Goal: Task Accomplishment & Management: Use online tool/utility

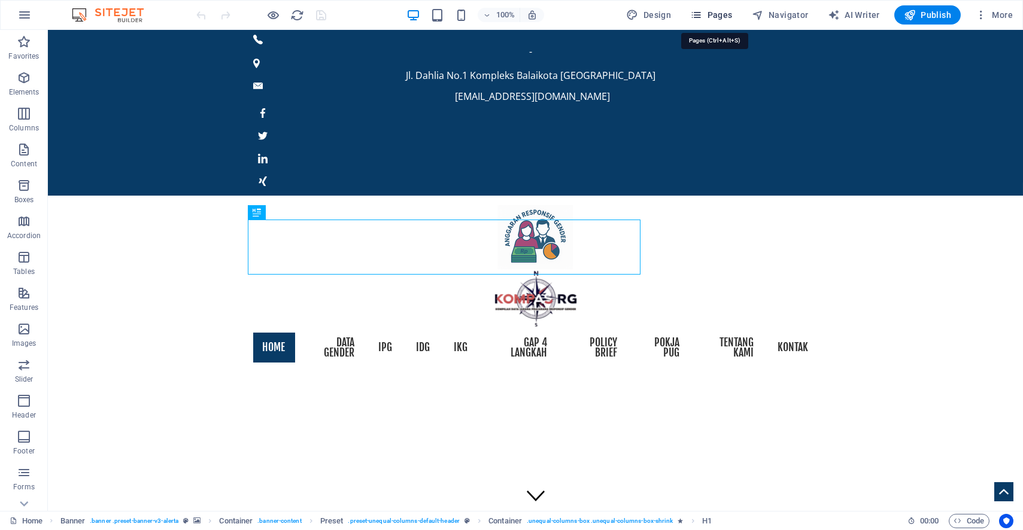
click at [719, 12] on span "Pages" at bounding box center [711, 15] width 42 height 12
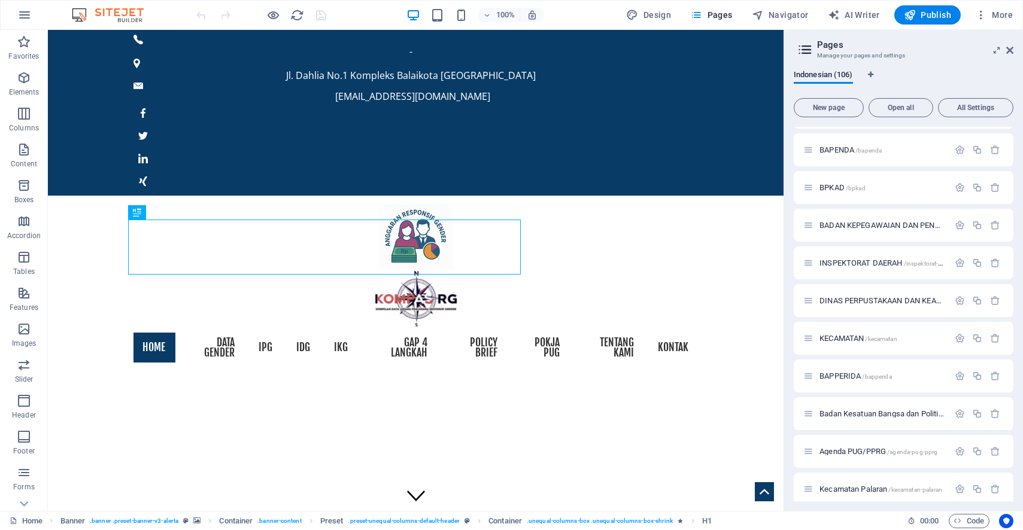
scroll to position [3156, 0]
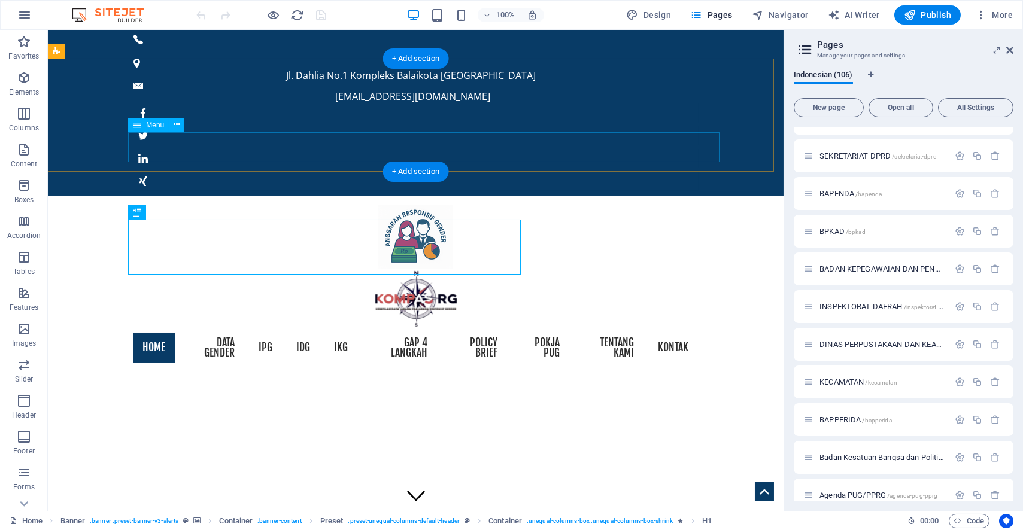
click at [233, 328] on nav "Home DATA GENDER IPG IDG IKG GAP 4 Langkah Policy brief POKJA PUG Tentang Kami …" at bounding box center [416, 348] width 565 height 40
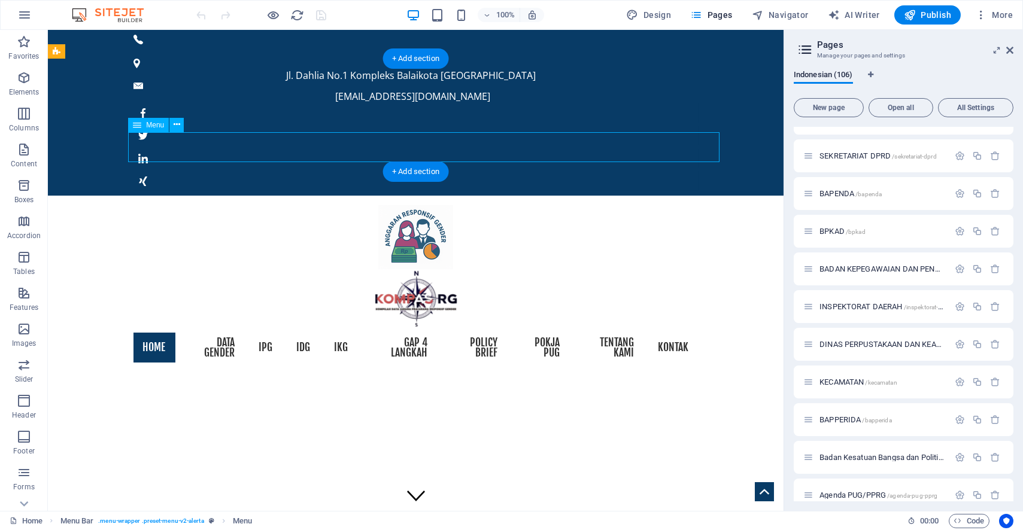
click at [227, 328] on nav "Home DATA GENDER IPG IDG IKG GAP 4 Langkah Policy brief POKJA PUG Tentang Kami …" at bounding box center [416, 348] width 565 height 40
select select
select select "1"
select select
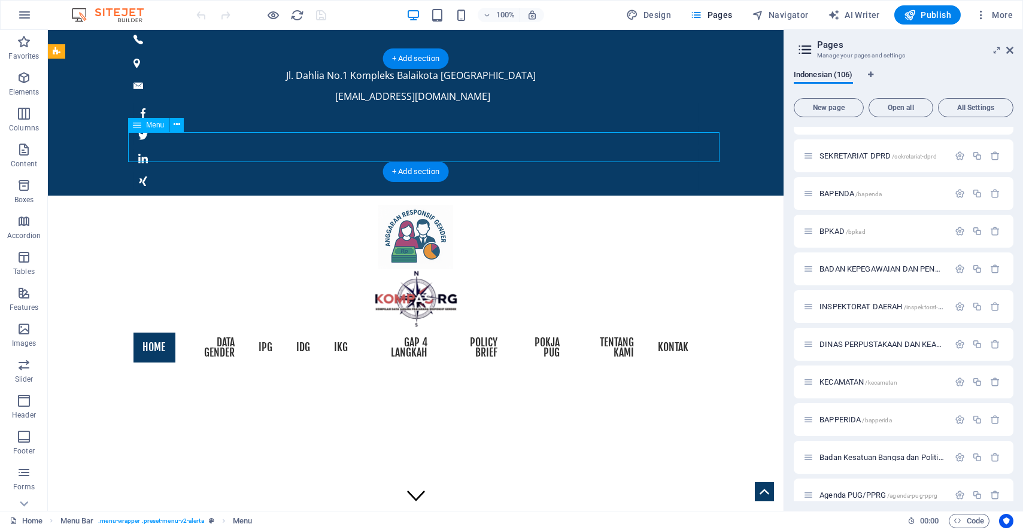
select select "10"
select select
select select "11"
select select
select select "3"
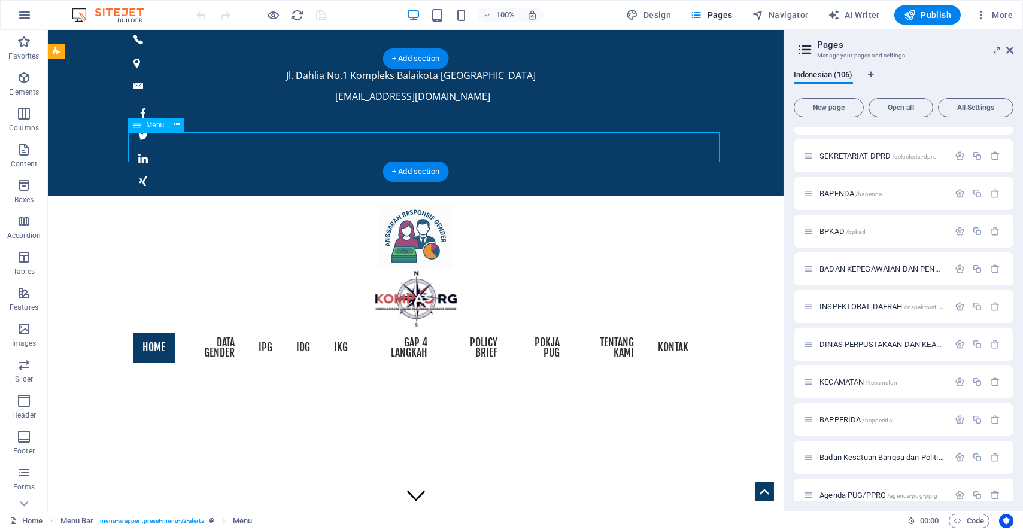
select select
select select "12"
select select
select select "104"
select select
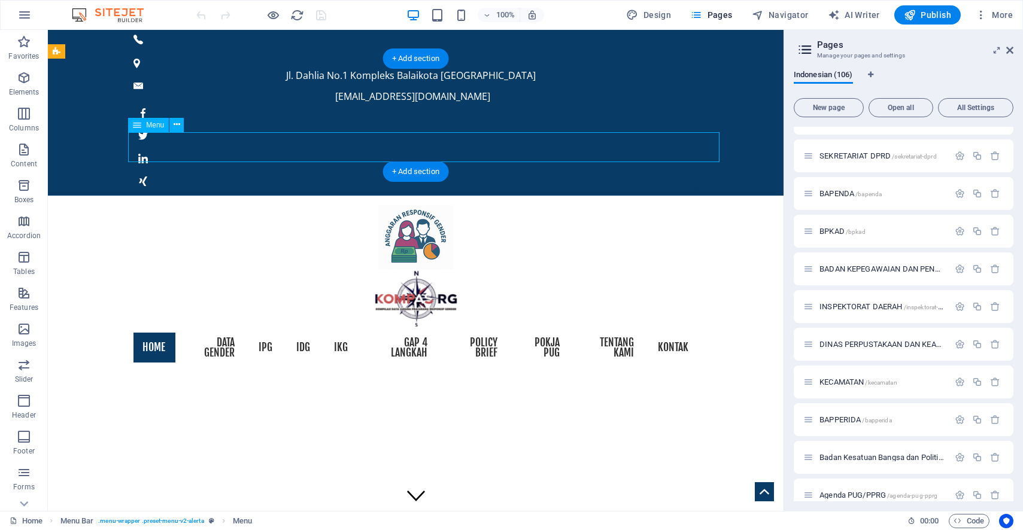
select select "105"
select select
select select "2"
select select
select select "5"
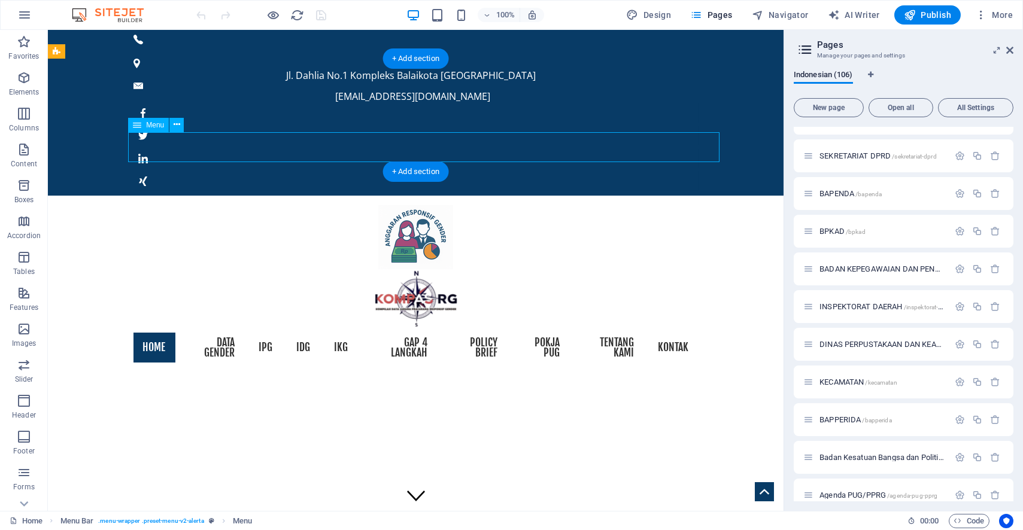
select select
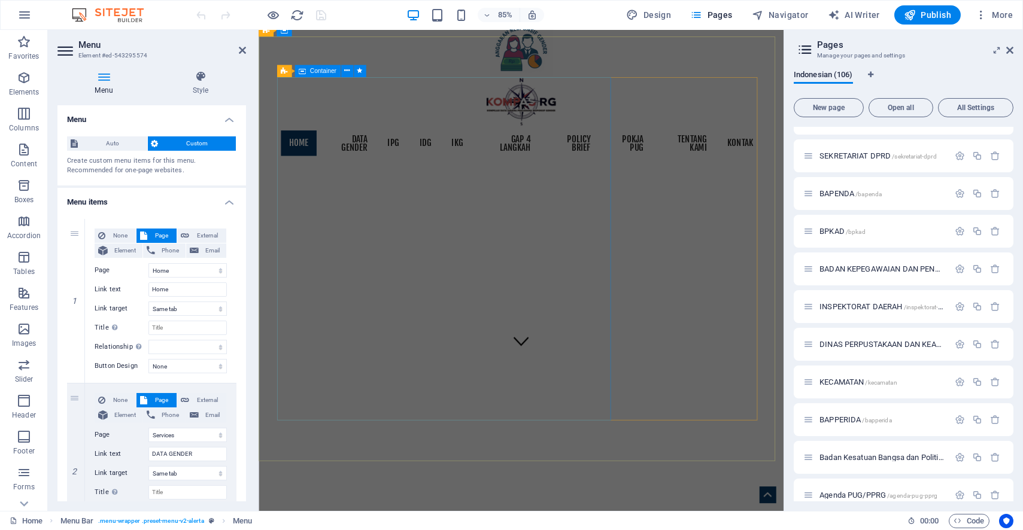
scroll to position [328, 0]
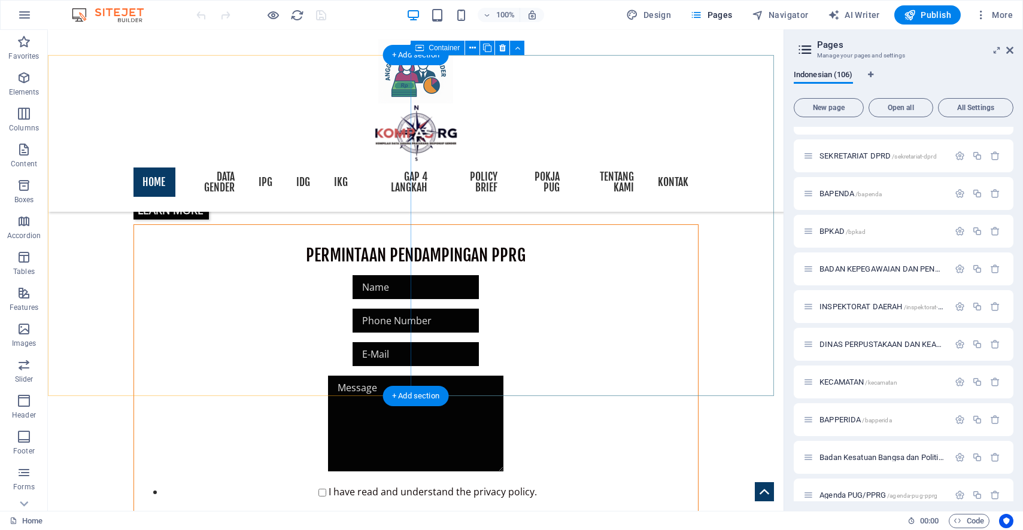
scroll to position [931, 0]
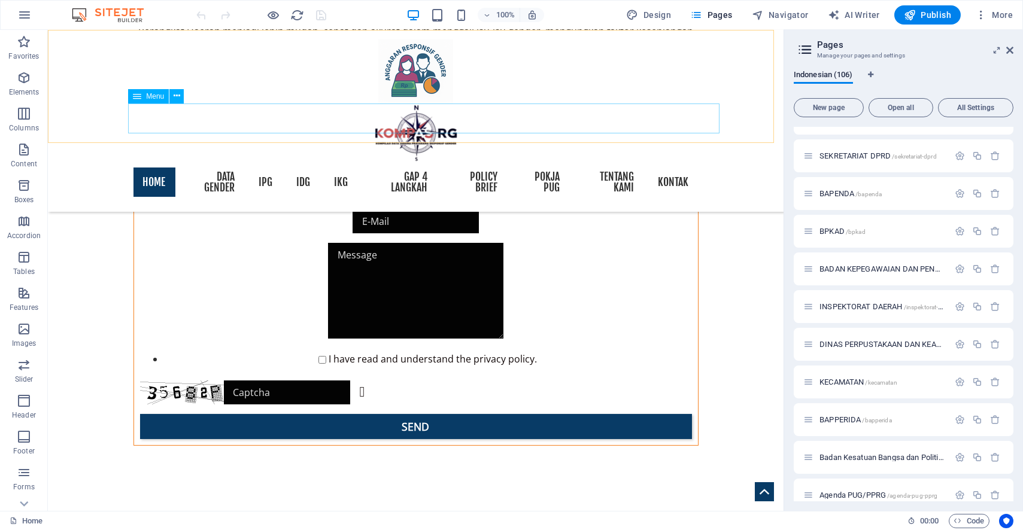
click at [222, 162] on nav "Home DATA GENDER IPG IDG IKG GAP 4 Langkah Policy brief POKJA PUG Tentang Kami …" at bounding box center [416, 182] width 565 height 40
click at [216, 162] on nav "Home DATA GENDER IPG IDG IKG GAP 4 Langkah Policy brief POKJA PUG Tentang Kami …" at bounding box center [416, 182] width 565 height 40
select select
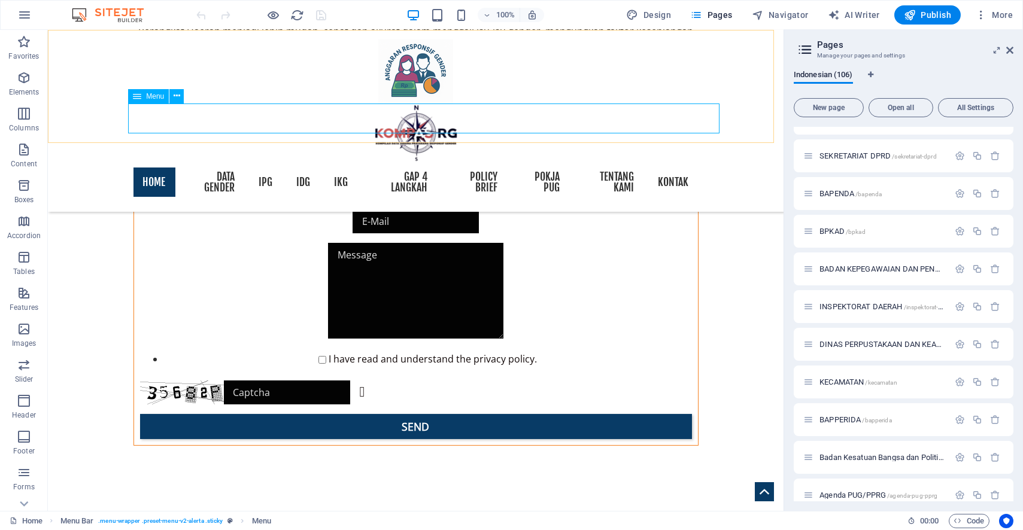
select select "1"
select select
select select "10"
select select
select select "11"
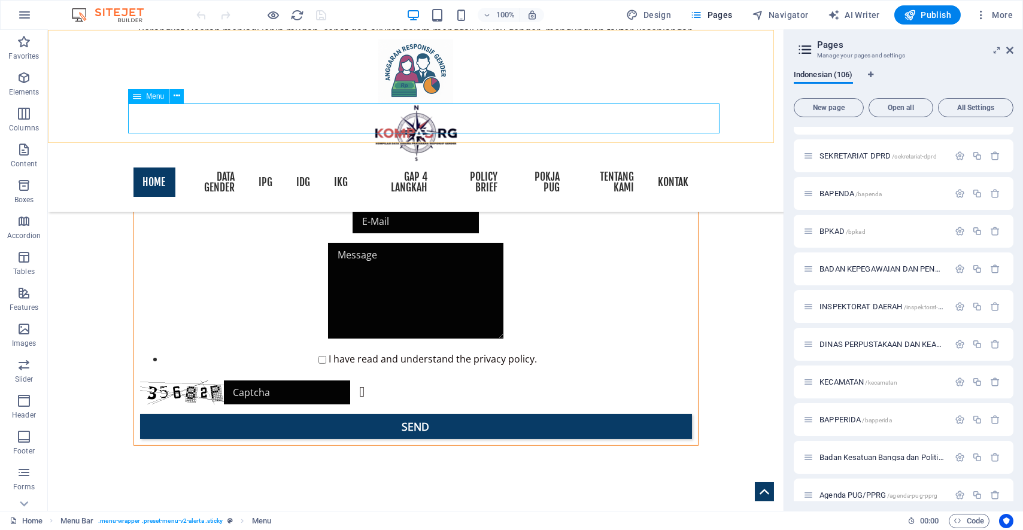
select select
select select "3"
select select
select select "12"
select select
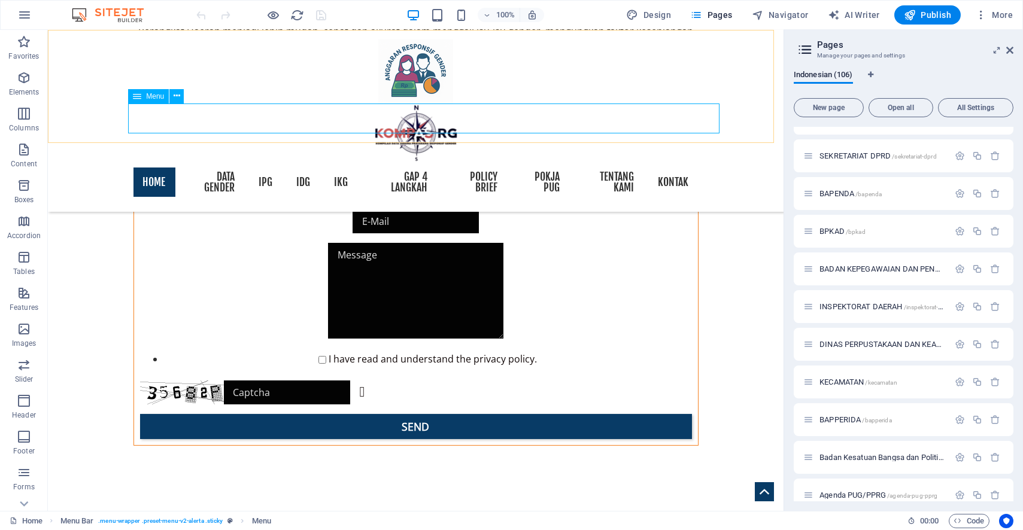
select select "104"
select select
select select "105"
select select
select select "2"
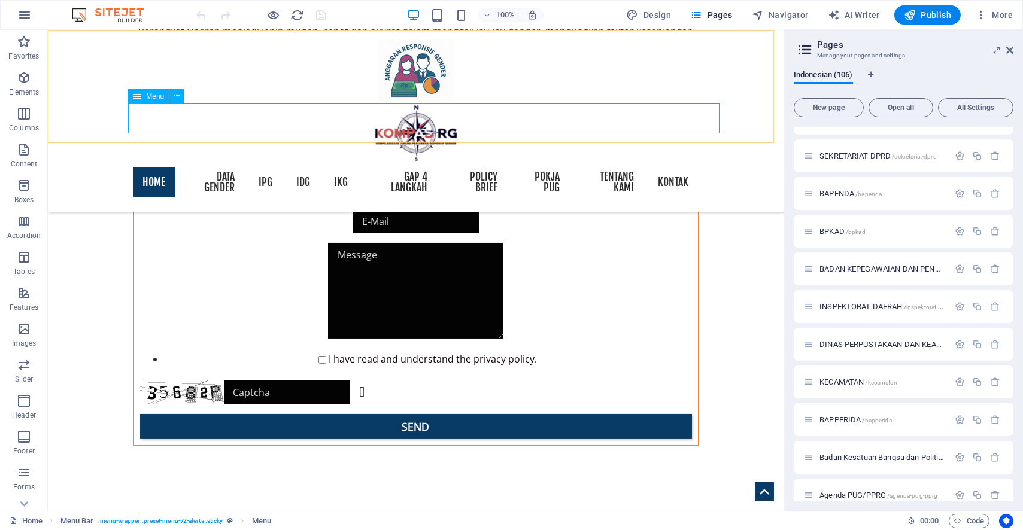
select select
select select "5"
select select
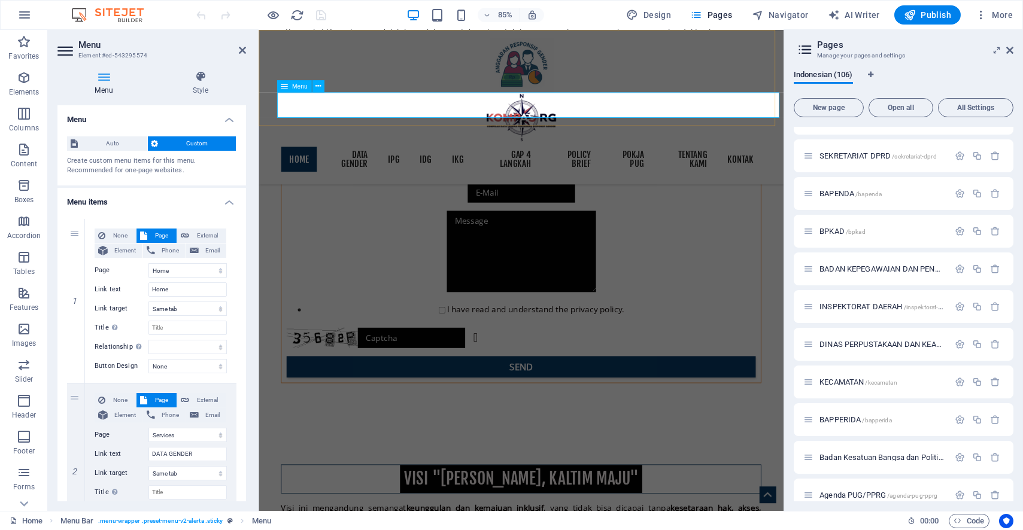
click at [367, 162] on nav "Home DATA GENDER IPG IDG IKG GAP 4 Langkah Policy brief POKJA PUG Tentang Kami …" at bounding box center [566, 182] width 565 height 40
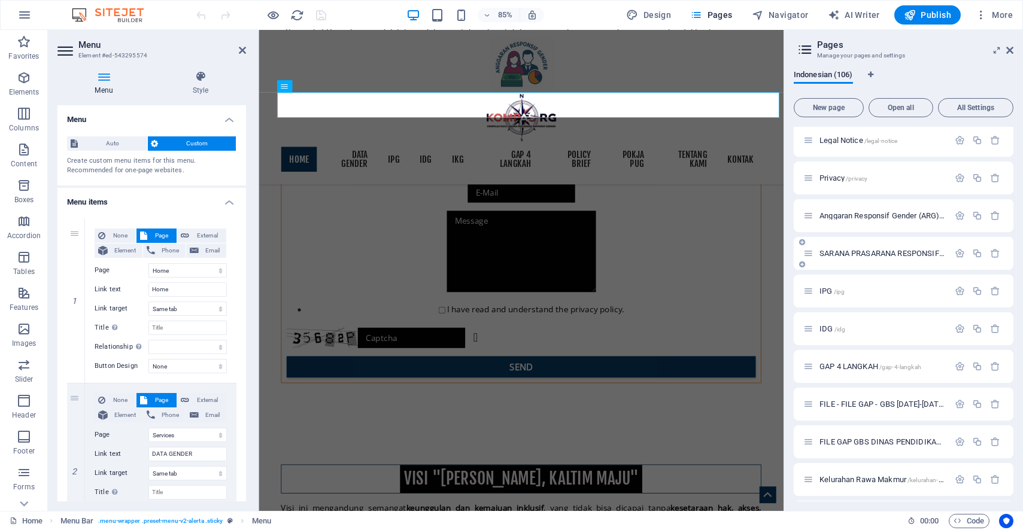
scroll to position [0, 0]
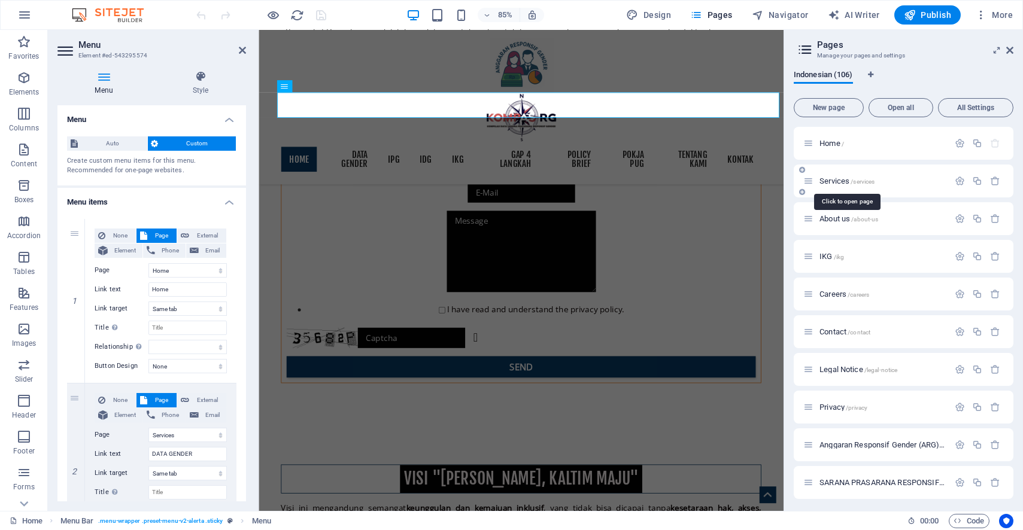
click at [869, 182] on span "/services" at bounding box center [863, 181] width 24 height 7
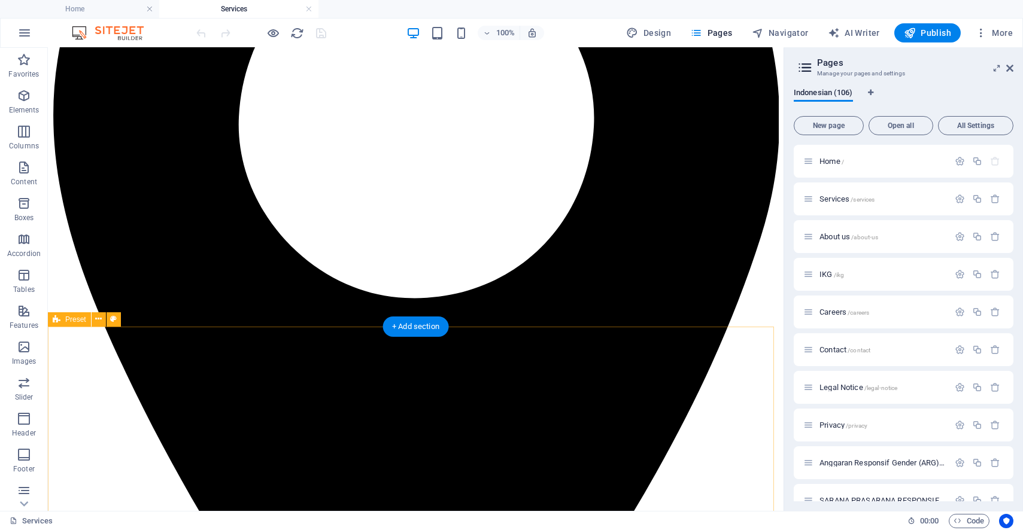
scroll to position [998, 0]
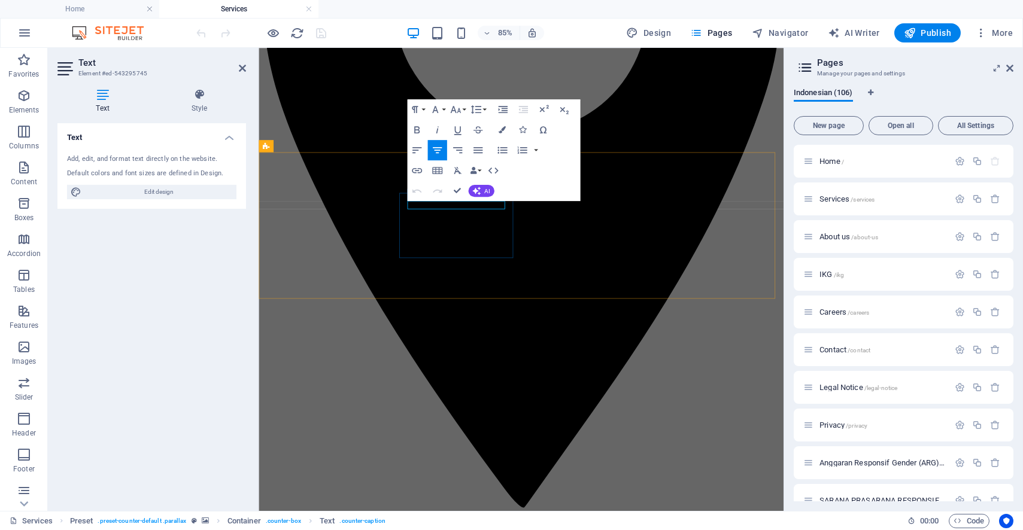
drag, startPoint x: 508, startPoint y: 236, endPoint x: 462, endPoint y: 230, distance: 47.1
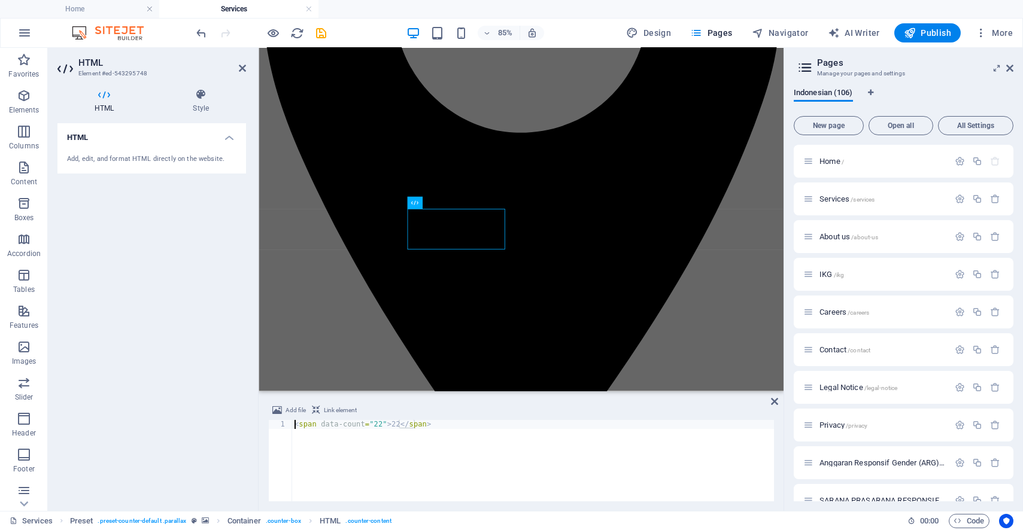
click at [375, 427] on div "< span data-count = "22" > 22 </ span >" at bounding box center [533, 469] width 482 height 99
click at [389, 429] on div "< span data-count = "37" > 22 </ span >" at bounding box center [533, 469] width 482 height 99
type textarea "<span data-count="37">37</span>"
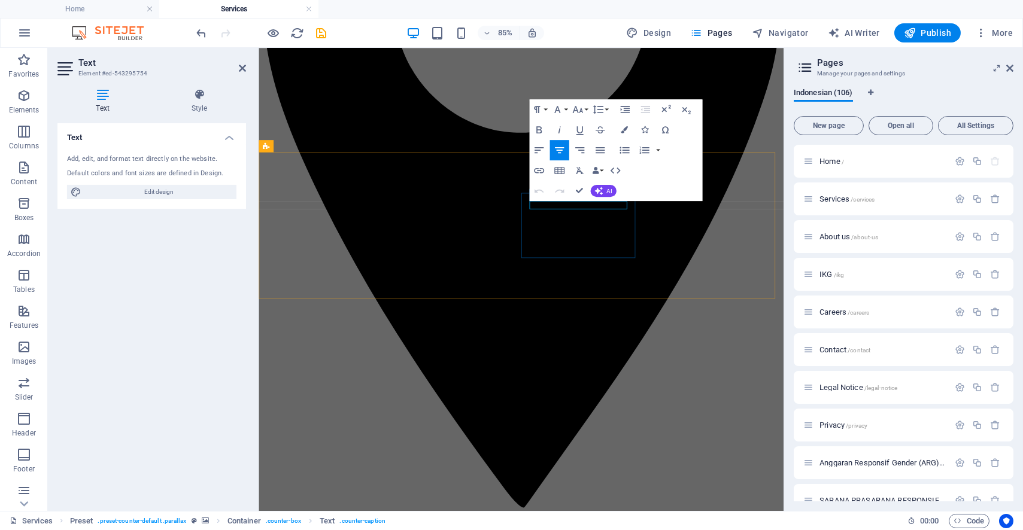
drag, startPoint x: 653, startPoint y: 232, endPoint x: 598, endPoint y: 236, distance: 55.8
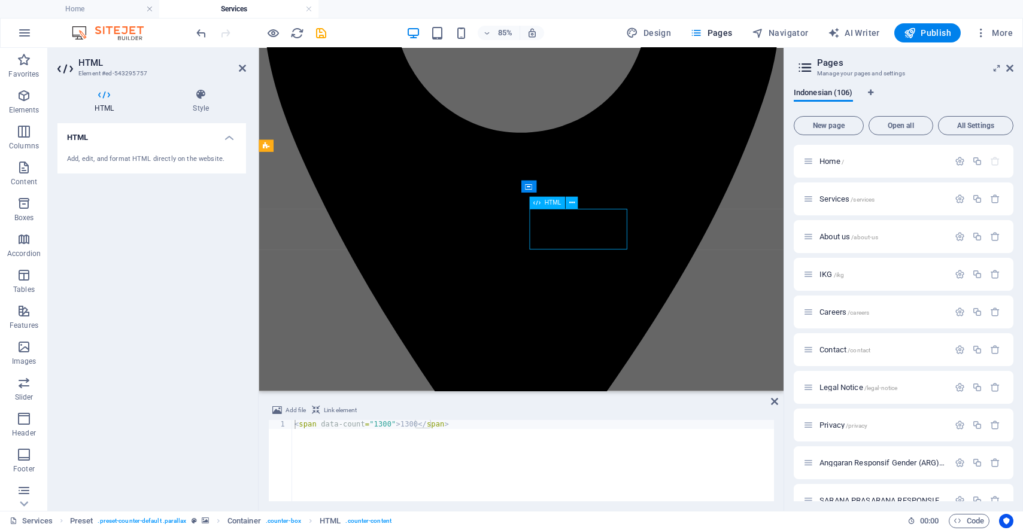
drag, startPoint x: 383, startPoint y: 423, endPoint x: 367, endPoint y: 424, distance: 16.2
click at [367, 424] on div "< span data-count = "1300" > 1300 </ span >" at bounding box center [533, 469] width 482 height 99
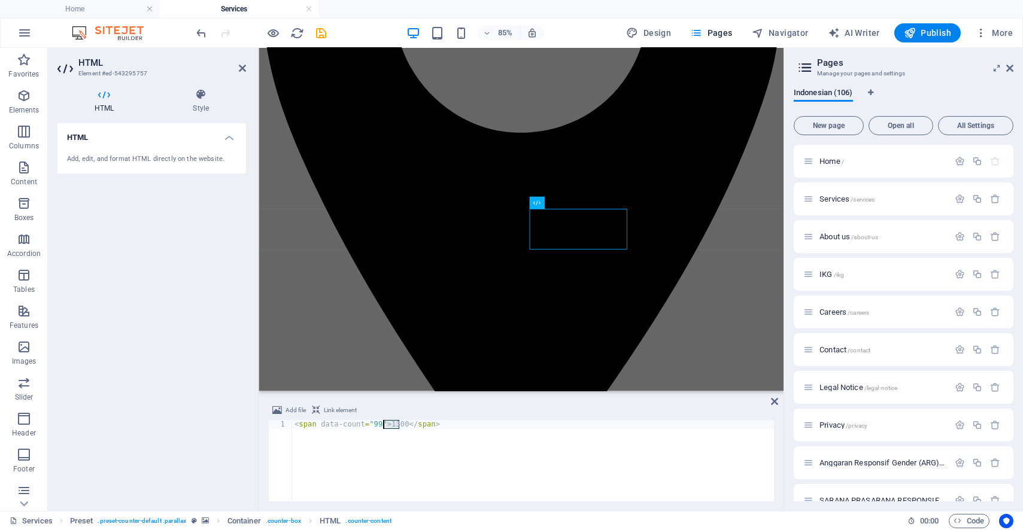
drag, startPoint x: 398, startPoint y: 426, endPoint x: 385, endPoint y: 427, distance: 12.6
click at [385, 427] on div "< span data-count = "99" > 1300 </ span >" at bounding box center [533, 469] width 482 height 99
type textarea "<span data-count="99">99</span>"
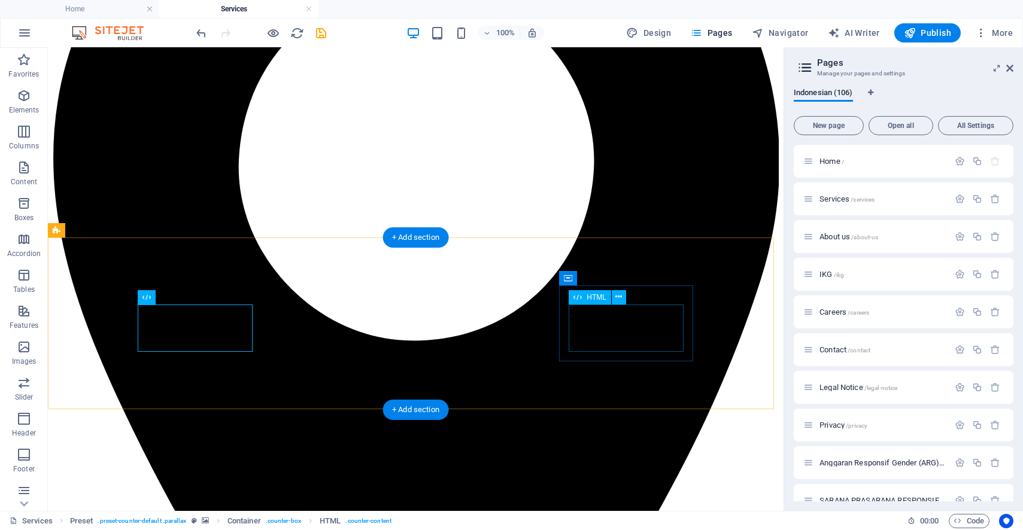
scroll to position [931, 0]
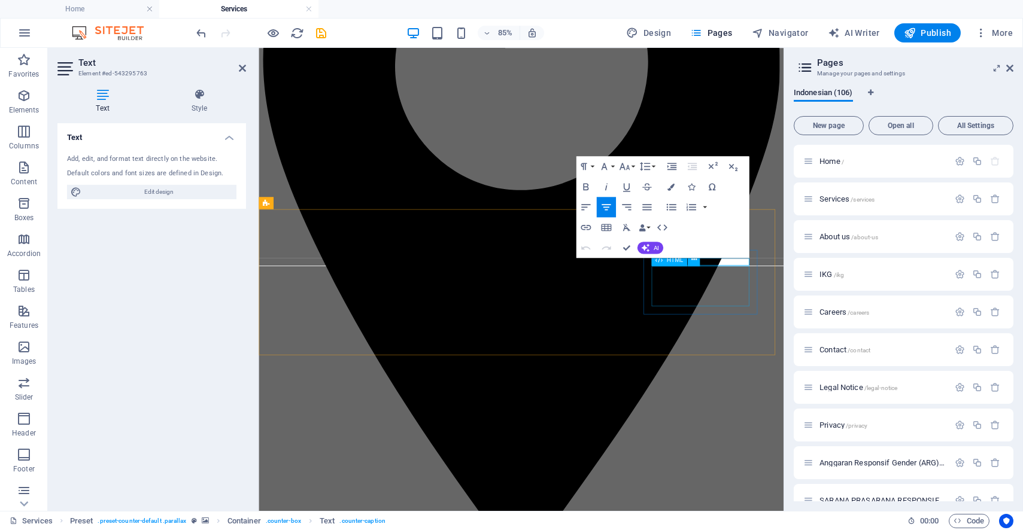
click at [703, 260] on div "HTML" at bounding box center [678, 260] width 55 height 13
click at [705, 260] on div "HTML" at bounding box center [678, 260] width 55 height 13
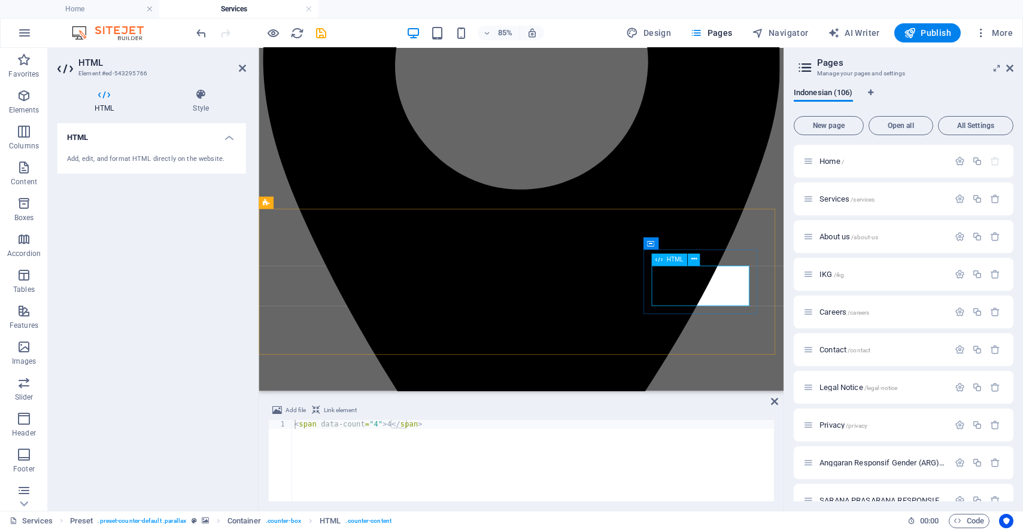
click at [381, 422] on div "< span data-count = "4" > 4 </ span >" at bounding box center [533, 469] width 482 height 99
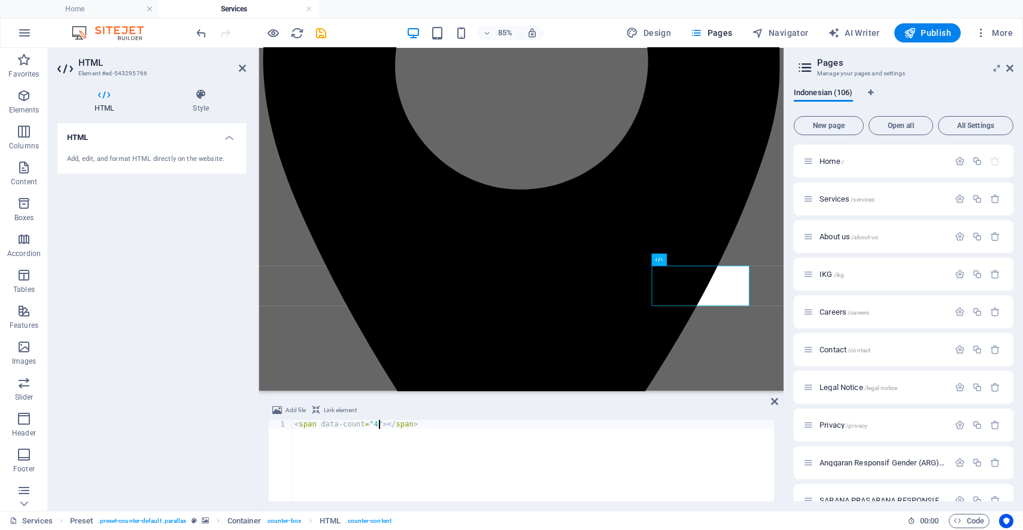
scroll to position [0, 7]
click at [370, 426] on div "< span data-count = "4" > 8 </ span >" at bounding box center [533, 469] width 482 height 99
type textarea "<span data-count="8">8</span>"
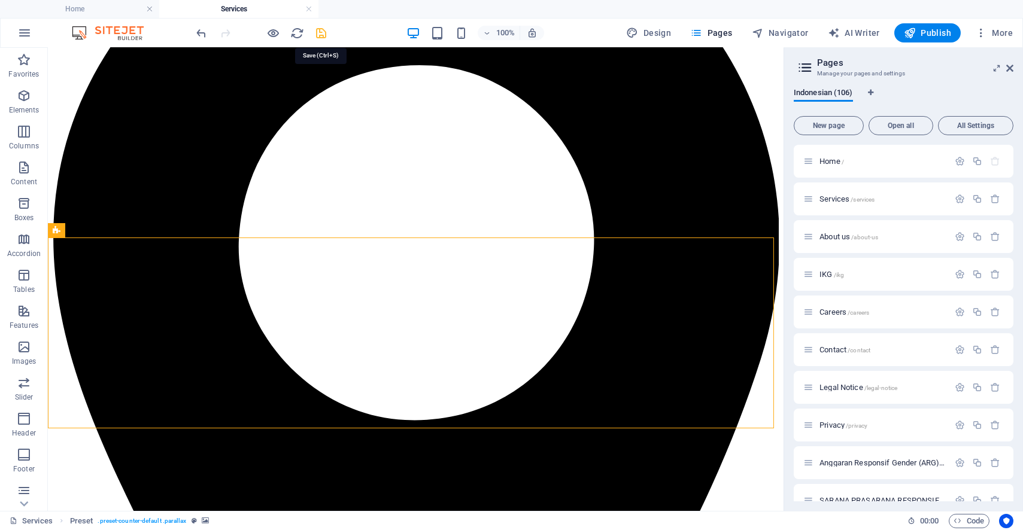
click at [319, 31] on icon "save" at bounding box center [322, 33] width 14 height 14
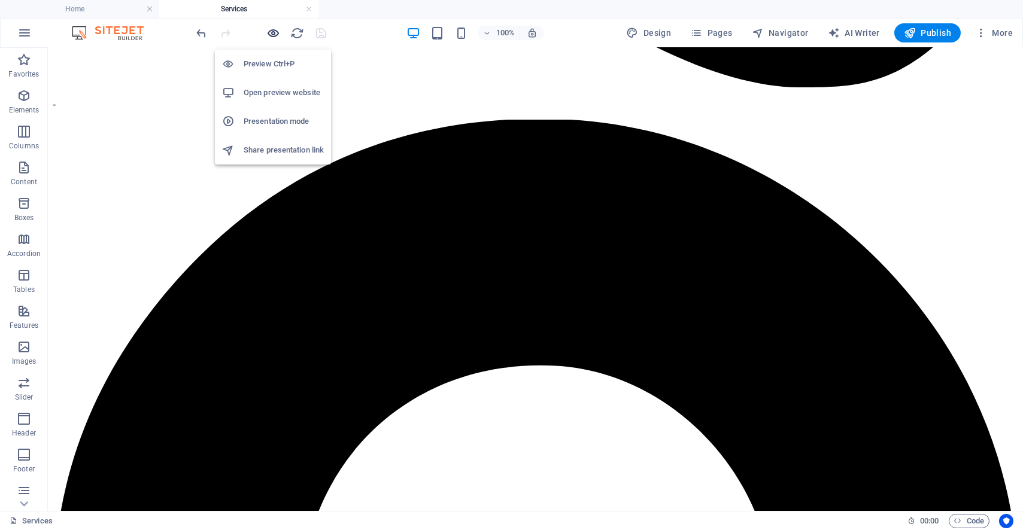
click at [277, 33] on icon "button" at bounding box center [274, 33] width 14 height 14
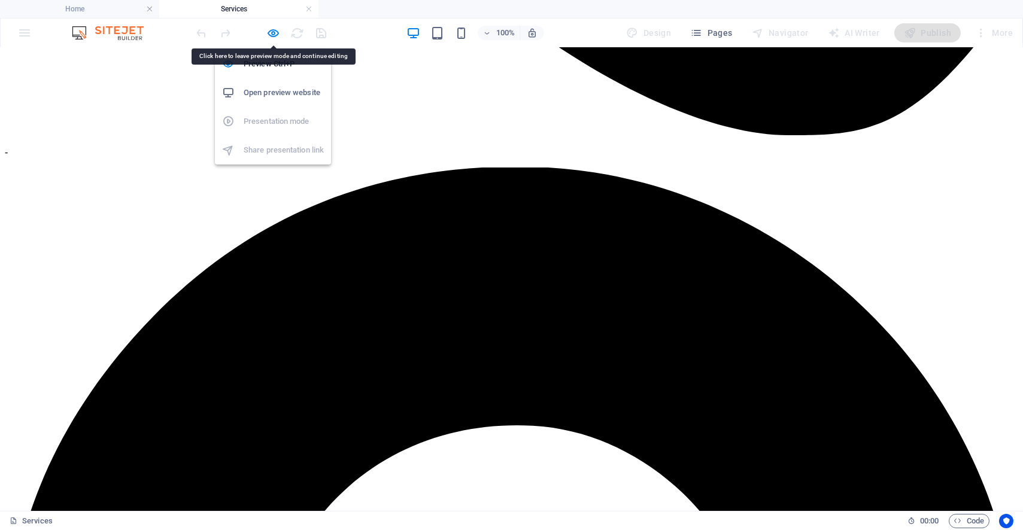
drag, startPoint x: 277, startPoint y: 31, endPoint x: 283, endPoint y: 36, distance: 8.1
click at [278, 31] on icon "button" at bounding box center [274, 33] width 14 height 14
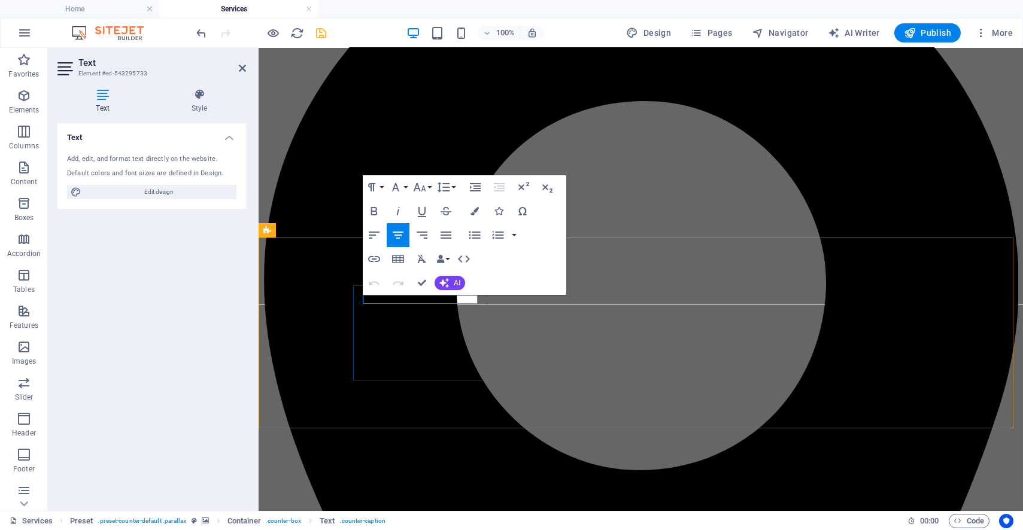
drag, startPoint x: 457, startPoint y: 301, endPoint x: 352, endPoint y: 301, distance: 105.4
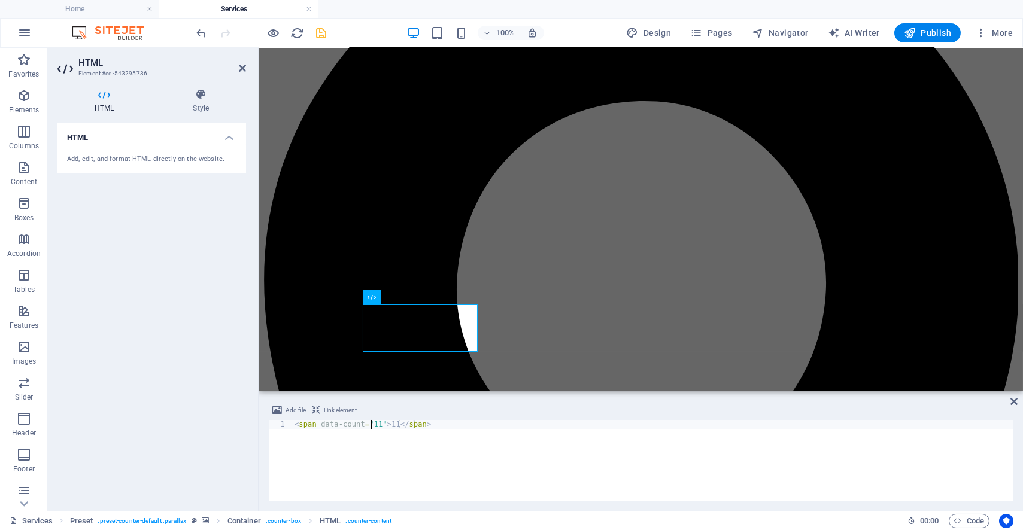
click at [369, 429] on div "< span data-count = "11" > 11 </ span >" at bounding box center [652, 469] width 721 height 99
click at [387, 428] on div "< span data-count = "5" > 11 </ span >" at bounding box center [652, 469] width 721 height 99
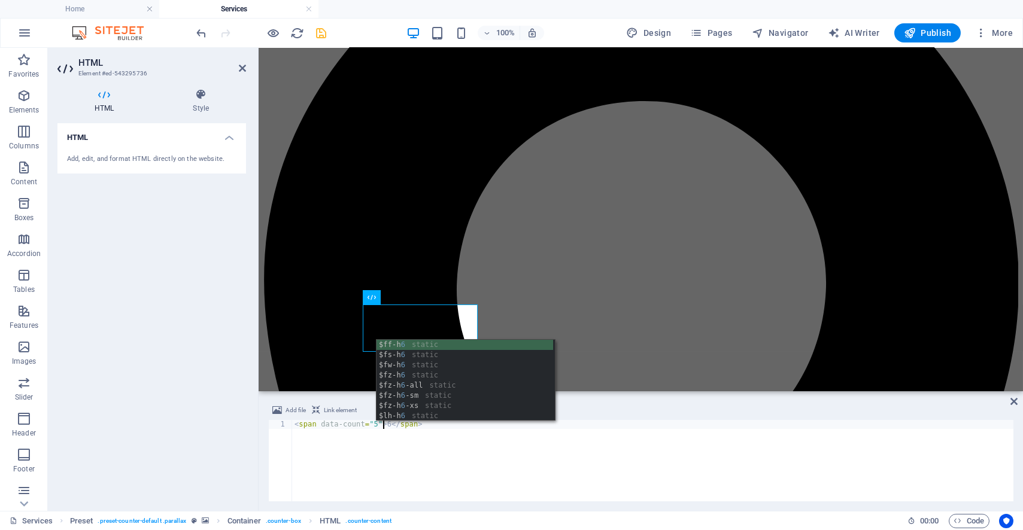
click at [368, 423] on div "< span data-count = "5" > 6 </ span >" at bounding box center [652, 469] width 721 height 99
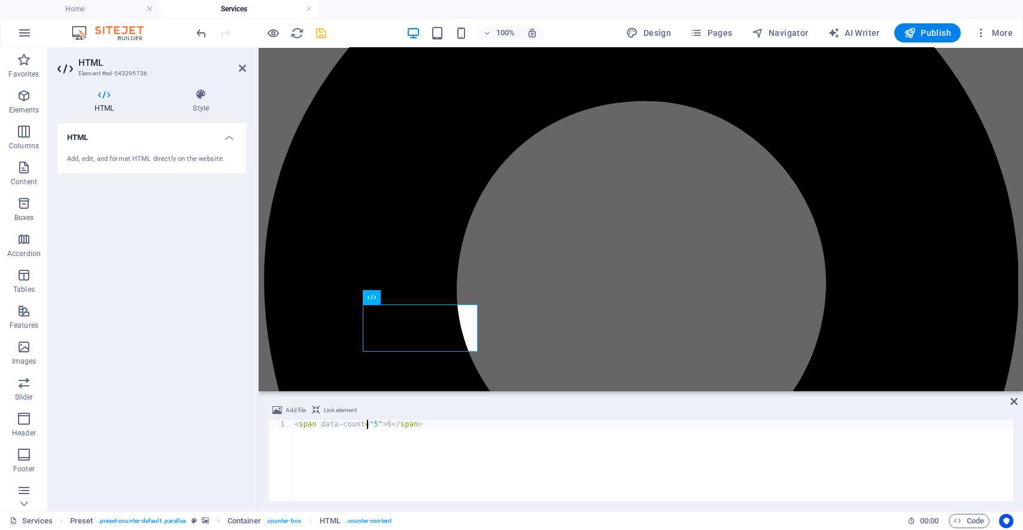
click at [369, 422] on div "< span data-count = "5" > 6 </ span >" at bounding box center [652, 469] width 721 height 99
click at [759, 436] on div "< span data-count = "6" > 6 </ span >" at bounding box center [652, 469] width 721 height 99
type textarea "<span data-count="6">6</span>"
click at [317, 35] on icon "save" at bounding box center [322, 33] width 14 height 14
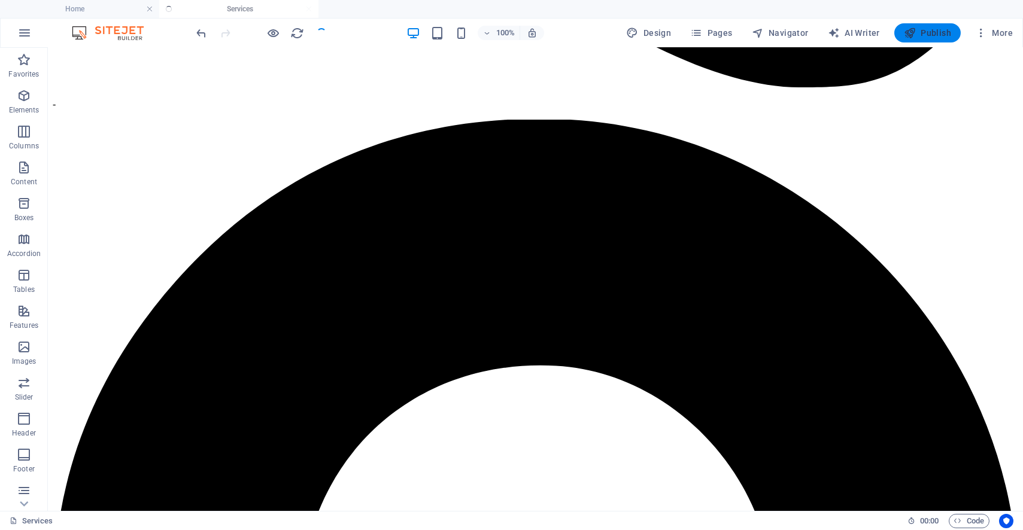
click at [928, 37] on span "Publish" at bounding box center [927, 33] width 47 height 12
